Goal: Transaction & Acquisition: Download file/media

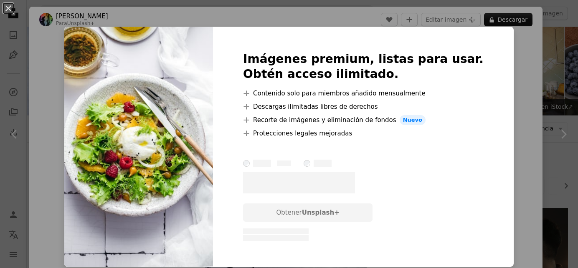
scroll to position [419, 0]
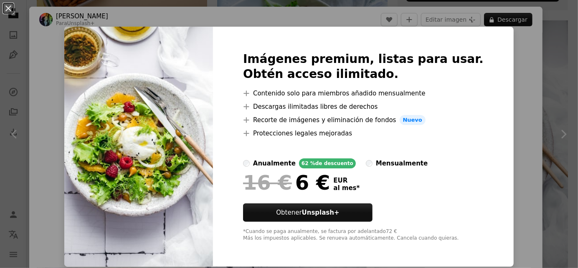
click at [508, 64] on div "An X shape Imágenes premium, listas para usar. Obtén acceso ilimitado. A plus s…" at bounding box center [289, 134] width 578 height 268
